Goal: Obtain resource: Obtain resource

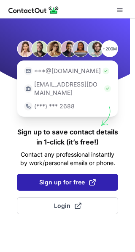
click at [63, 178] on span "Sign up for free" at bounding box center [67, 182] width 56 height 8
click at [68, 178] on button "Sign up for free" at bounding box center [67, 182] width 101 height 17
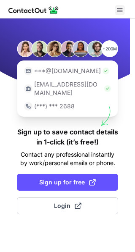
click at [121, 10] on span at bounding box center [119, 10] width 7 height 7
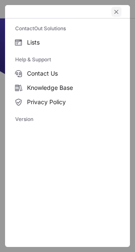
click at [115, 11] on span "left-button" at bounding box center [116, 11] width 7 height 7
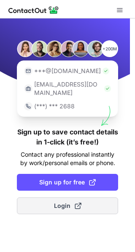
click at [71, 202] on span "Login" at bounding box center [67, 206] width 27 height 8
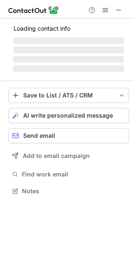
scroll to position [196, 134]
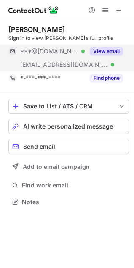
click at [109, 53] on button "View email" at bounding box center [106, 51] width 33 height 8
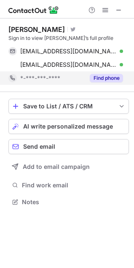
click at [111, 77] on button "Find phone" at bounding box center [106, 78] width 33 height 8
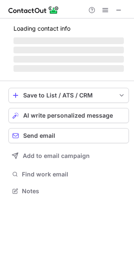
scroll to position [183, 134]
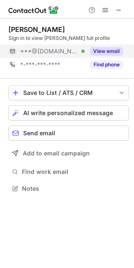
click at [110, 55] on button "View email" at bounding box center [106, 51] width 33 height 8
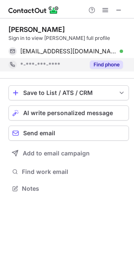
click at [110, 64] on button "Find phone" at bounding box center [106, 65] width 33 height 8
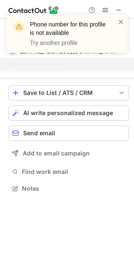
click at [127, 23] on div "Phone number for this profile is not available Try another profile" at bounding box center [67, 37] width 135 height 62
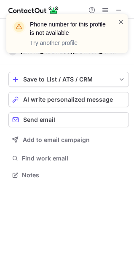
click at [122, 20] on span at bounding box center [120, 22] width 7 height 8
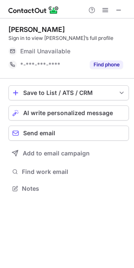
scroll to position [183, 134]
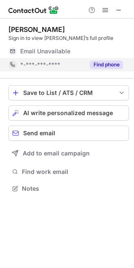
click at [109, 65] on button "Find phone" at bounding box center [106, 65] width 33 height 8
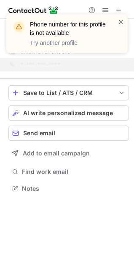
click at [120, 21] on span at bounding box center [120, 22] width 7 height 8
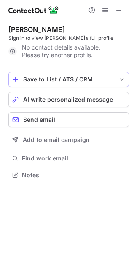
scroll to position [169, 134]
